Goal: Transaction & Acquisition: Download file/media

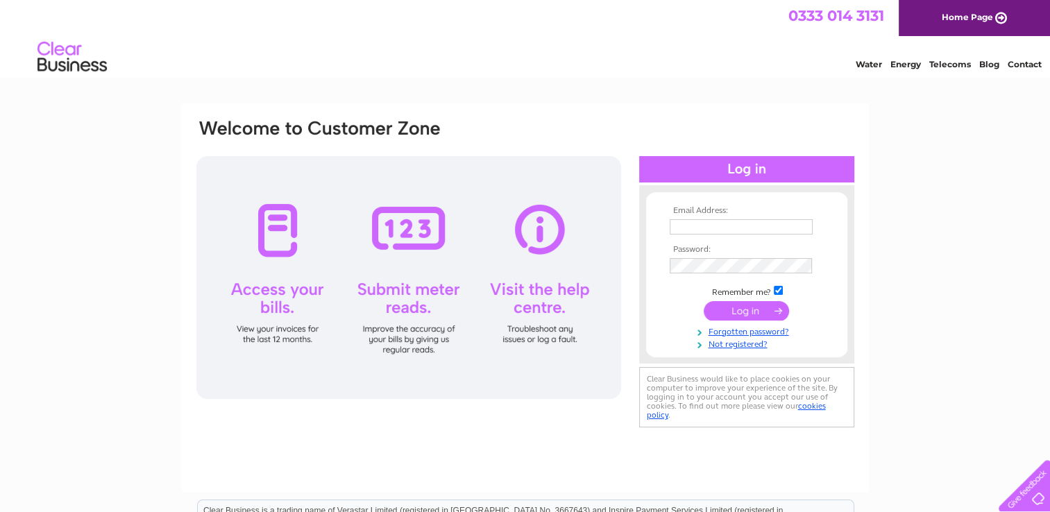
click at [714, 225] on input "text" at bounding box center [740, 226] width 143 height 15
type input "a"
type input "claire@camodels.co.uk"
click at [732, 256] on td at bounding box center [746, 266] width 161 height 22
click at [703, 302] on input "submit" at bounding box center [745, 311] width 85 height 19
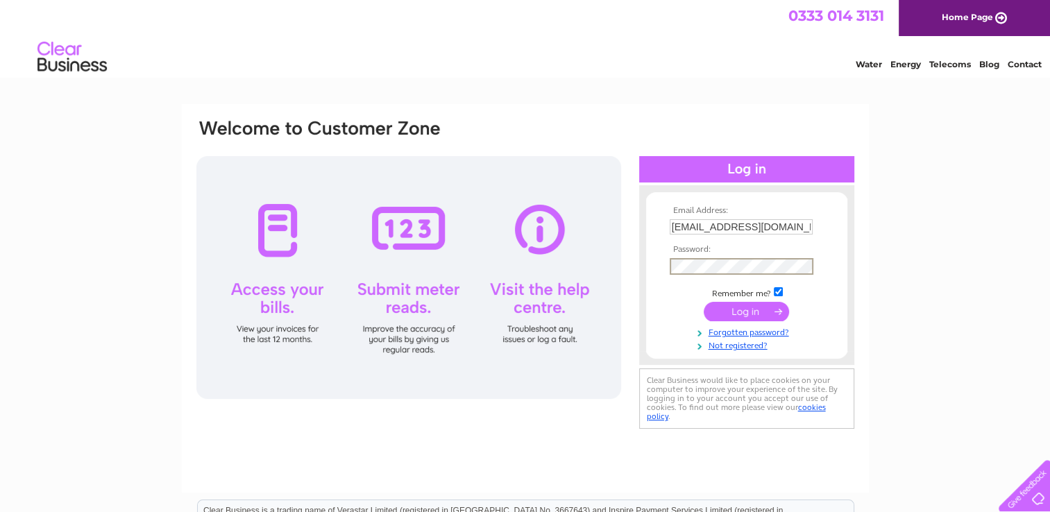
click at [747, 309] on input "submit" at bounding box center [745, 311] width 85 height 19
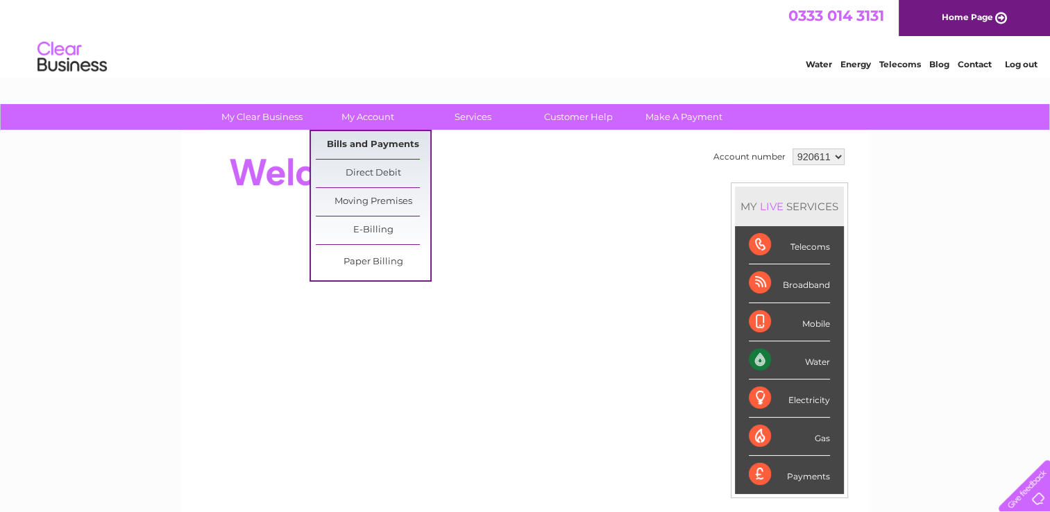
click at [348, 140] on link "Bills and Payments" at bounding box center [373, 145] width 114 height 28
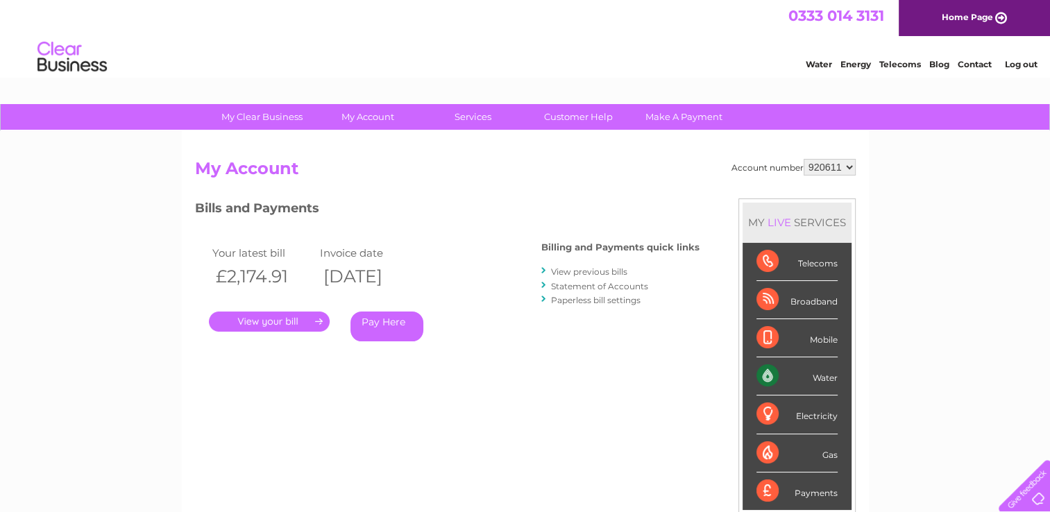
click at [594, 271] on link "View previous bills" at bounding box center [589, 271] width 76 height 10
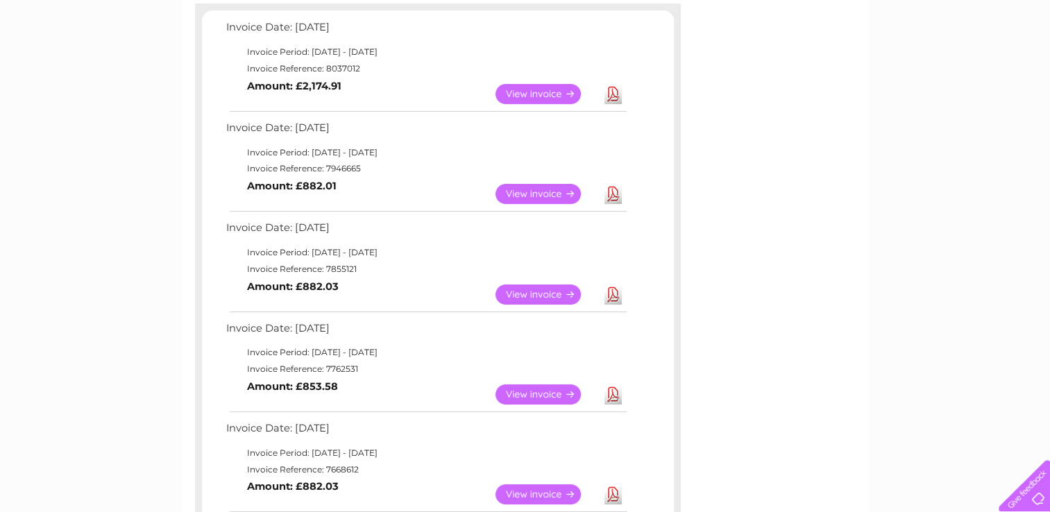
scroll to position [69, 0]
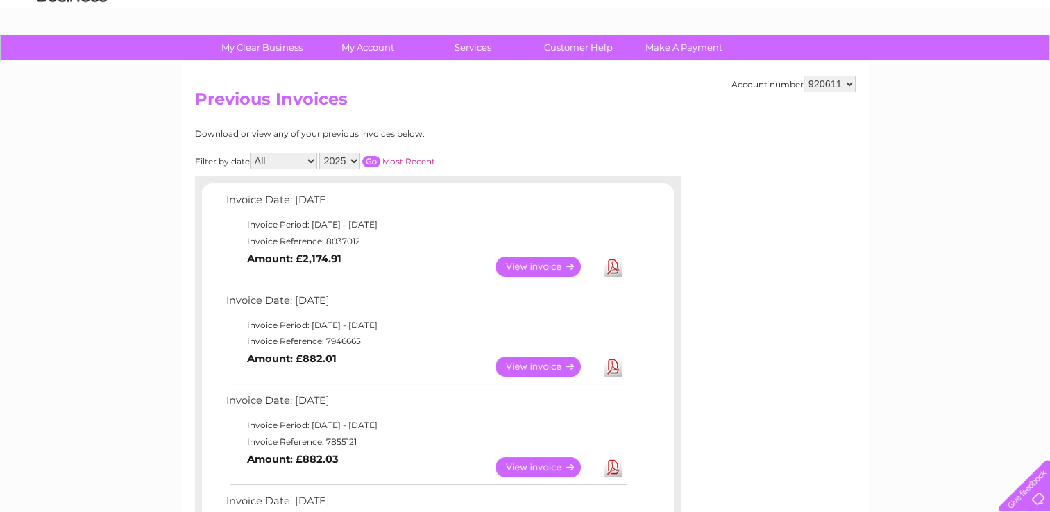
click at [355, 164] on select "2025 2024 2023 2022" at bounding box center [339, 161] width 41 height 17
select select "2022"
click at [321, 153] on select "2025 2024 2023 2022" at bounding box center [339, 161] width 41 height 17
click at [309, 162] on select "All January February March April May June July August September October Novembe…" at bounding box center [283, 161] width 67 height 17
click at [251, 153] on select "All January February March April May June July August September October Novembe…" at bounding box center [283, 161] width 67 height 17
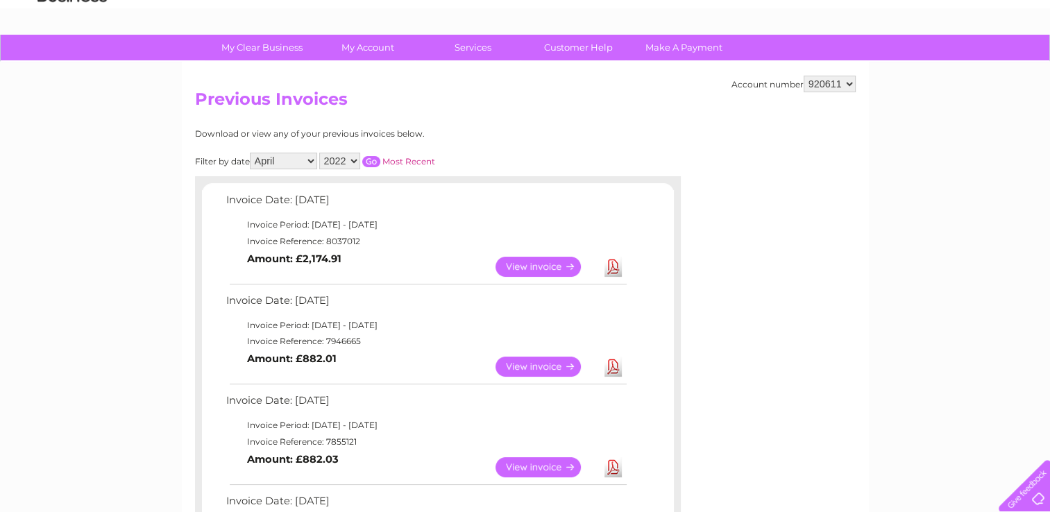
click at [372, 161] on input "button" at bounding box center [371, 161] width 18 height 11
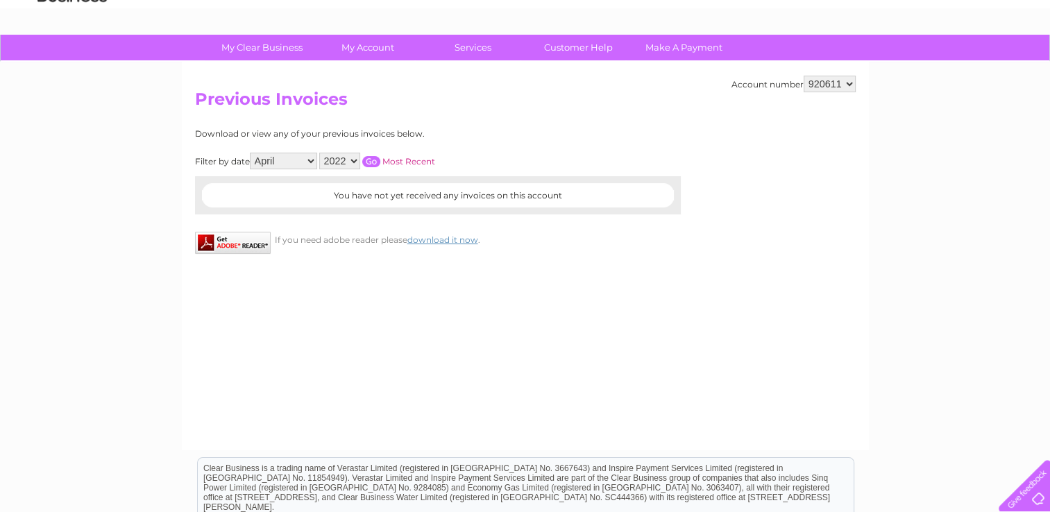
click at [315, 162] on select "All January February March April May June July August September October Novembe…" at bounding box center [283, 161] width 67 height 17
click at [251, 153] on select "All January February March April May June July August September October Novembe…" at bounding box center [283, 161] width 67 height 17
click at [374, 157] on input "button" at bounding box center [371, 161] width 18 height 11
click at [316, 160] on select "All January February March April May June July August September October Novembe…" at bounding box center [283, 161] width 67 height 17
click at [251, 153] on select "All January February March April May June July August September October Novembe…" at bounding box center [283, 161] width 67 height 17
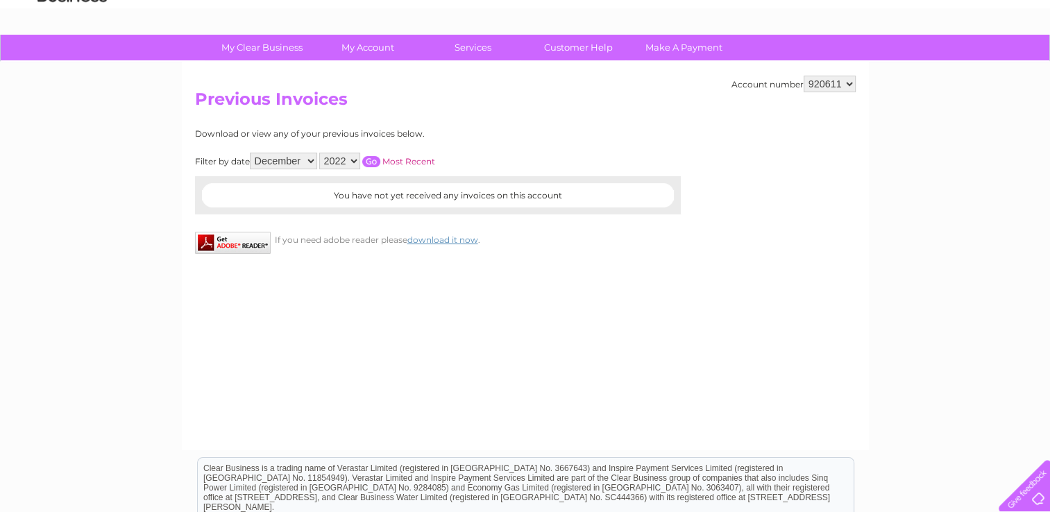
click at [372, 160] on input "button" at bounding box center [371, 161] width 18 height 11
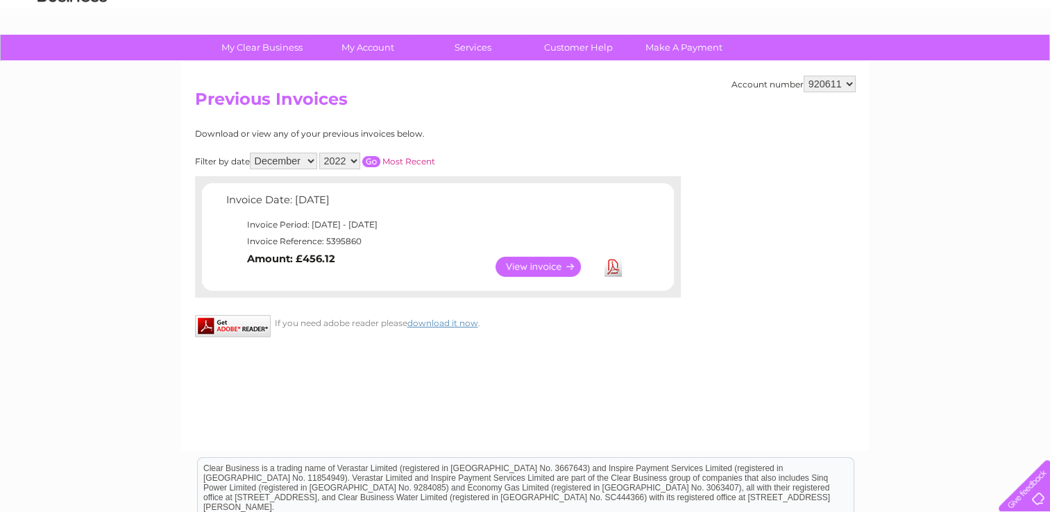
click at [314, 160] on select "All January February March April May June July August September October Novembe…" at bounding box center [283, 161] width 67 height 17
click at [251, 153] on select "All January February March April May June July August September October Novembe…" at bounding box center [283, 161] width 67 height 17
click at [371, 165] on input "button" at bounding box center [371, 161] width 18 height 11
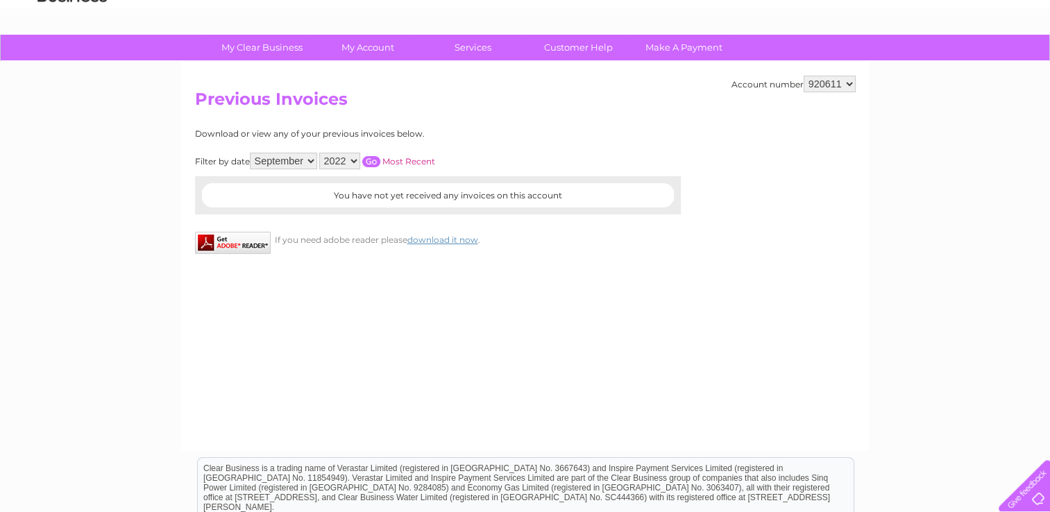
click at [310, 162] on select "All January February March April May June July August September October Novembe…" at bounding box center [283, 161] width 67 height 17
select select "10"
click at [251, 153] on select "All January February March April May June July August September October Novembe…" at bounding box center [283, 161] width 67 height 17
click at [375, 163] on input "button" at bounding box center [371, 161] width 18 height 11
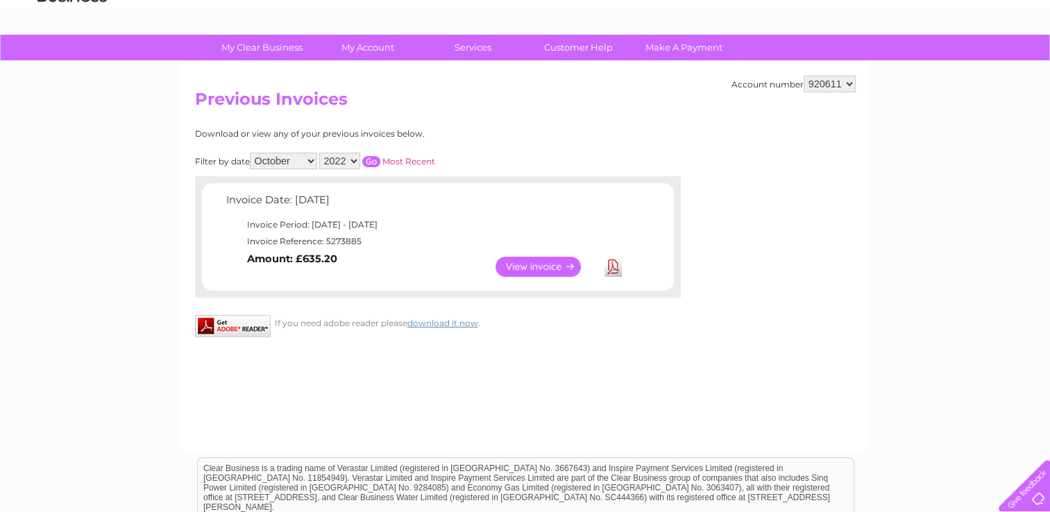
click at [611, 260] on link "Download" at bounding box center [612, 267] width 17 height 20
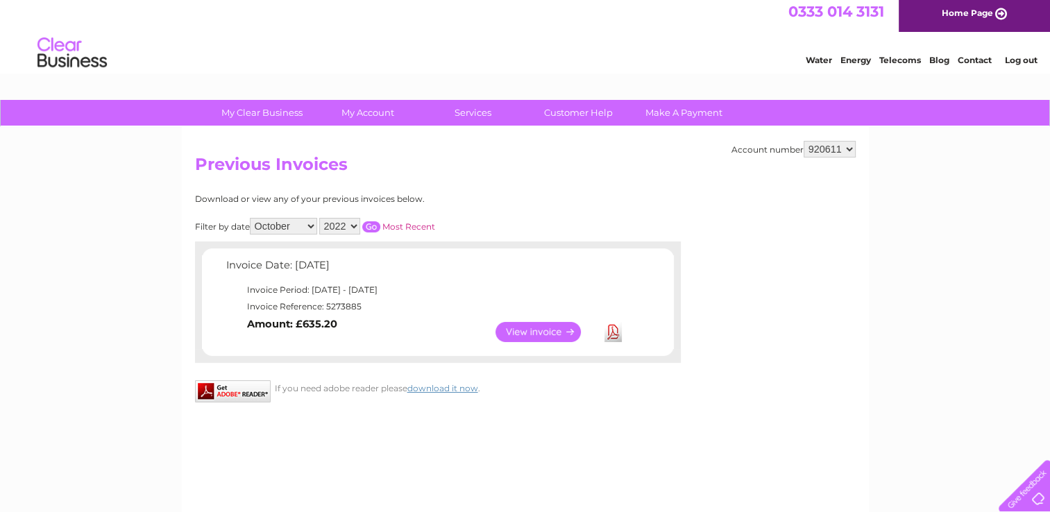
scroll to position [0, 0]
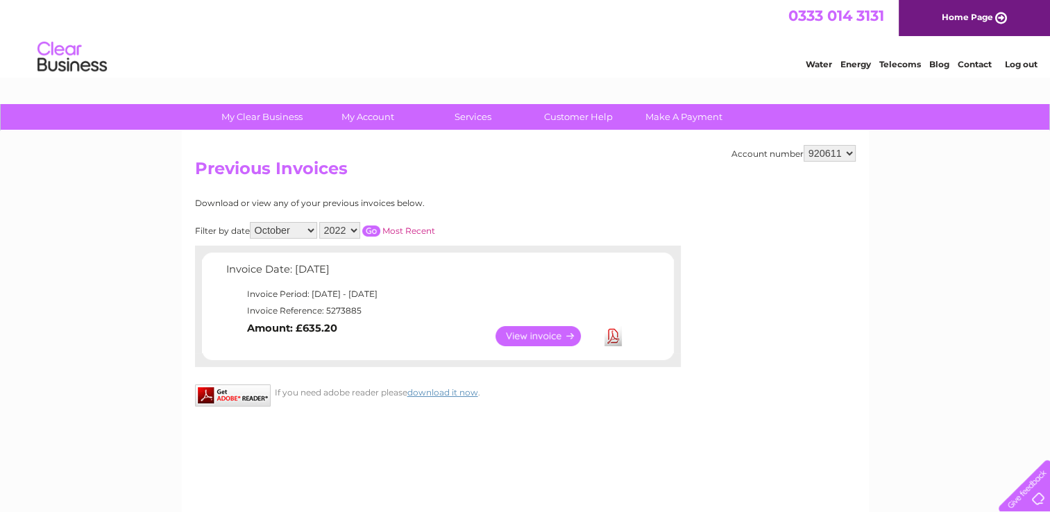
click at [770, 463] on div "Account number 920611 Previous Invoices Download or view any of your previous i…" at bounding box center [525, 325] width 687 height 389
click at [552, 331] on link "View" at bounding box center [546, 336] width 102 height 20
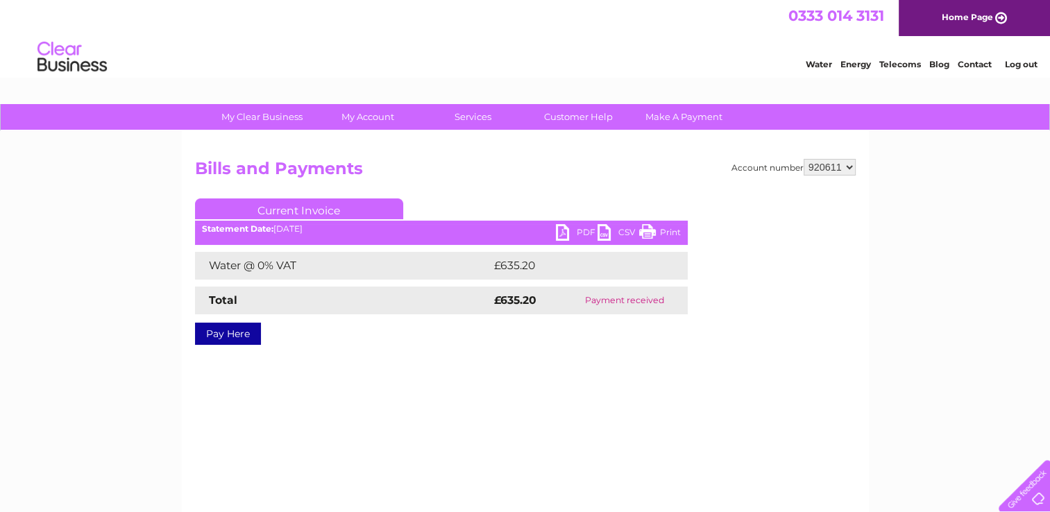
click at [569, 230] on link "PDF" at bounding box center [577, 234] width 42 height 20
